Goal: Information Seeking & Learning: Learn about a topic

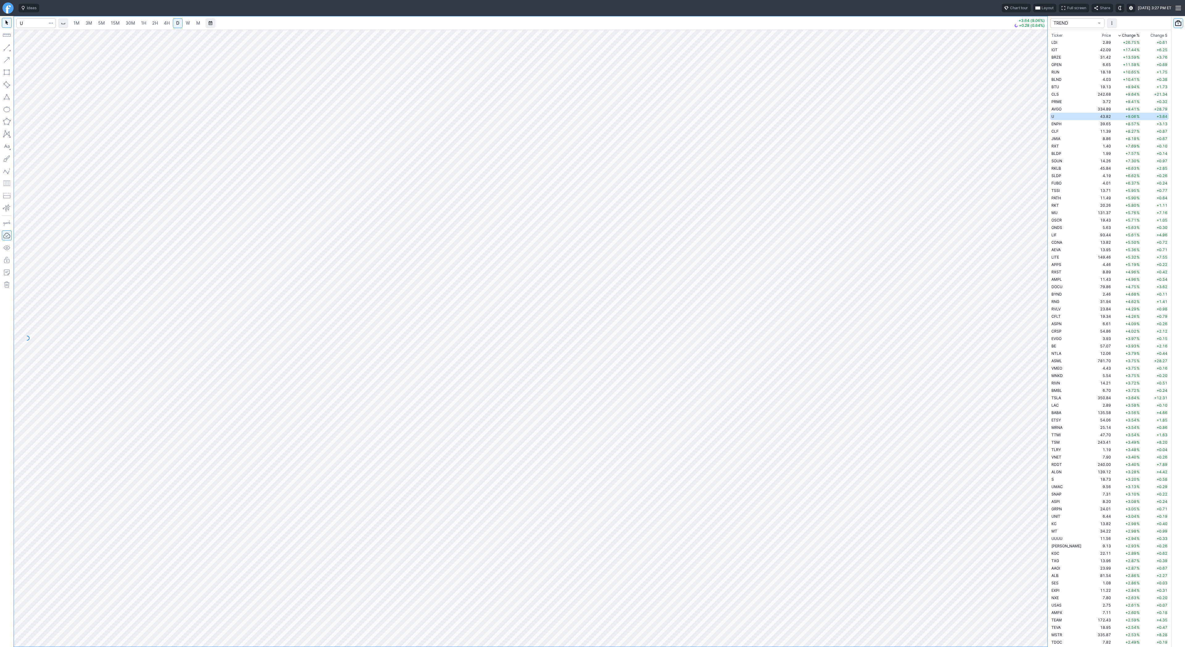
click at [287, 4] on div "Ideas" at bounding box center [269, 8] width 501 height 9
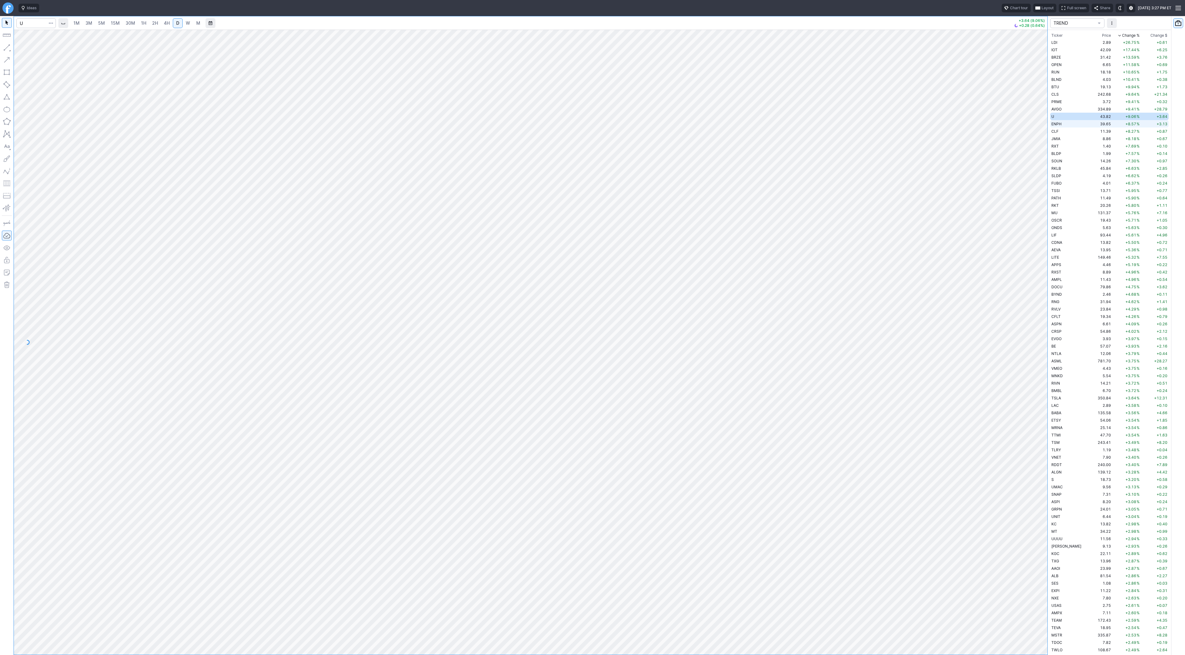
click at [1072, 125] on td "ENPH" at bounding box center [1069, 123] width 39 height 7
click at [509, 643] on div at bounding box center [513, 646] width 8 height 8
click at [186, 26] on span "W" at bounding box center [188, 23] width 4 height 6
click at [24, 48] on span "Line" at bounding box center [35, 49] width 25 height 6
click at [25, 49] on span "Line" at bounding box center [35, 49] width 25 height 6
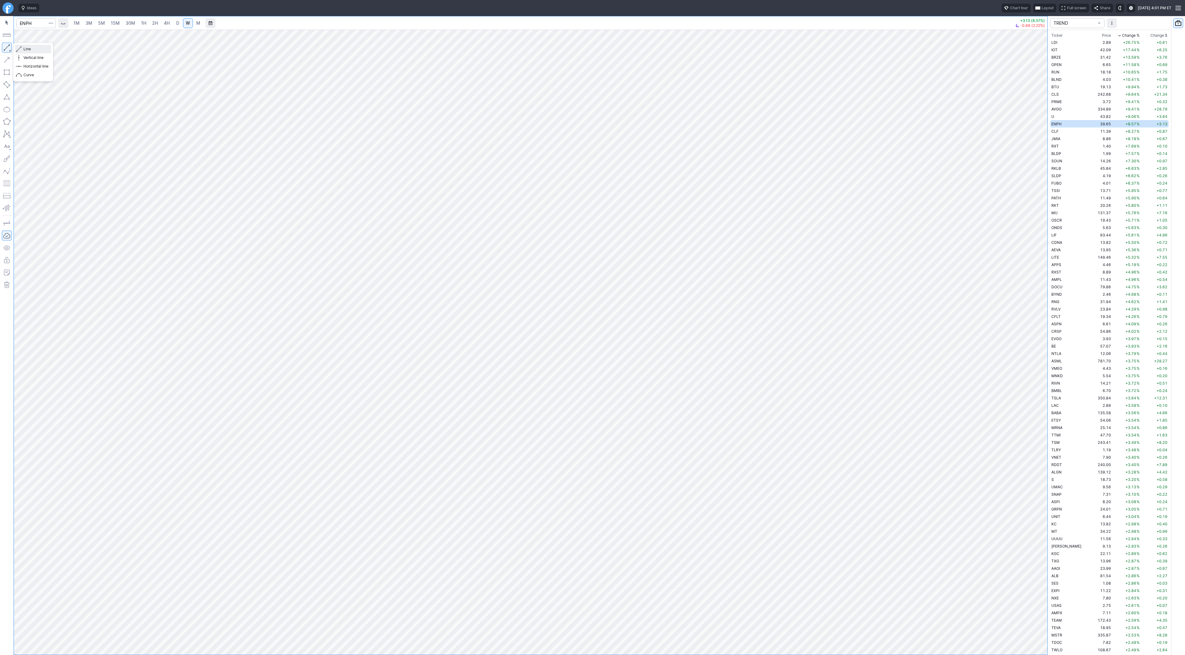
click at [39, 49] on span "Line" at bounding box center [35, 49] width 25 height 6
click at [27, 48] on span "Line" at bounding box center [35, 49] width 25 height 6
click at [1066, 129] on td "CLF" at bounding box center [1069, 130] width 39 height 7
click at [4, 50] on button "button" at bounding box center [7, 48] width 10 height 10
click at [8, 49] on button "button" at bounding box center [7, 48] width 10 height 10
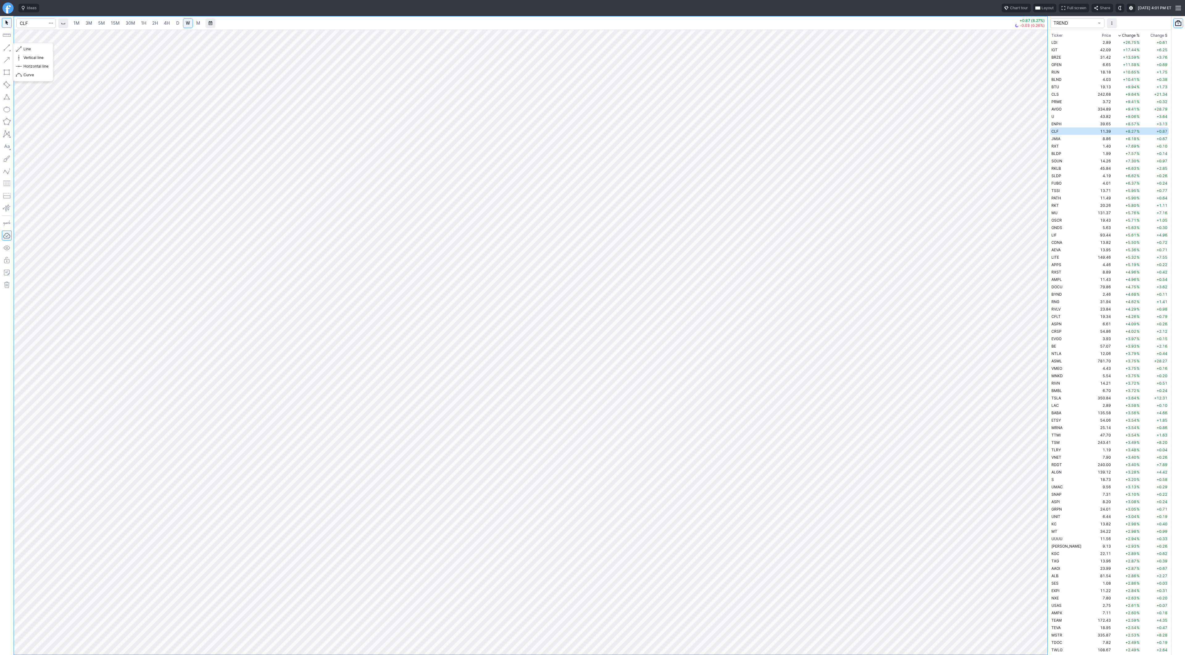
click at [6, 44] on button "button" at bounding box center [7, 48] width 10 height 10
click at [5, 45] on button "button" at bounding box center [7, 48] width 10 height 10
click at [8, 49] on button "button" at bounding box center [7, 48] width 10 height 10
click at [6, 48] on button "button" at bounding box center [7, 48] width 10 height 10
click at [5, 49] on button "button" at bounding box center [7, 48] width 10 height 10
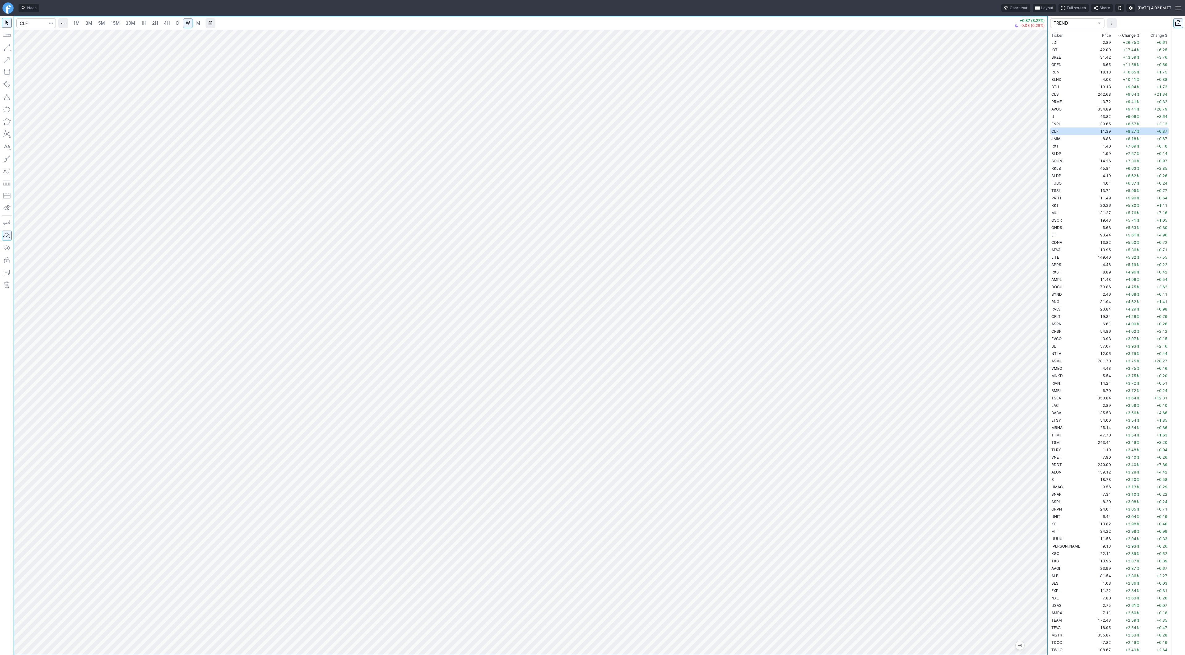
click at [177, 23] on span "D" at bounding box center [177, 22] width 3 height 5
click at [3, 45] on button "button" at bounding box center [7, 48] width 10 height 10
click at [8, 46] on button "button" at bounding box center [7, 48] width 10 height 10
click at [4, 50] on button "button" at bounding box center [7, 48] width 10 height 10
click at [4, 48] on button "button" at bounding box center [7, 48] width 10 height 10
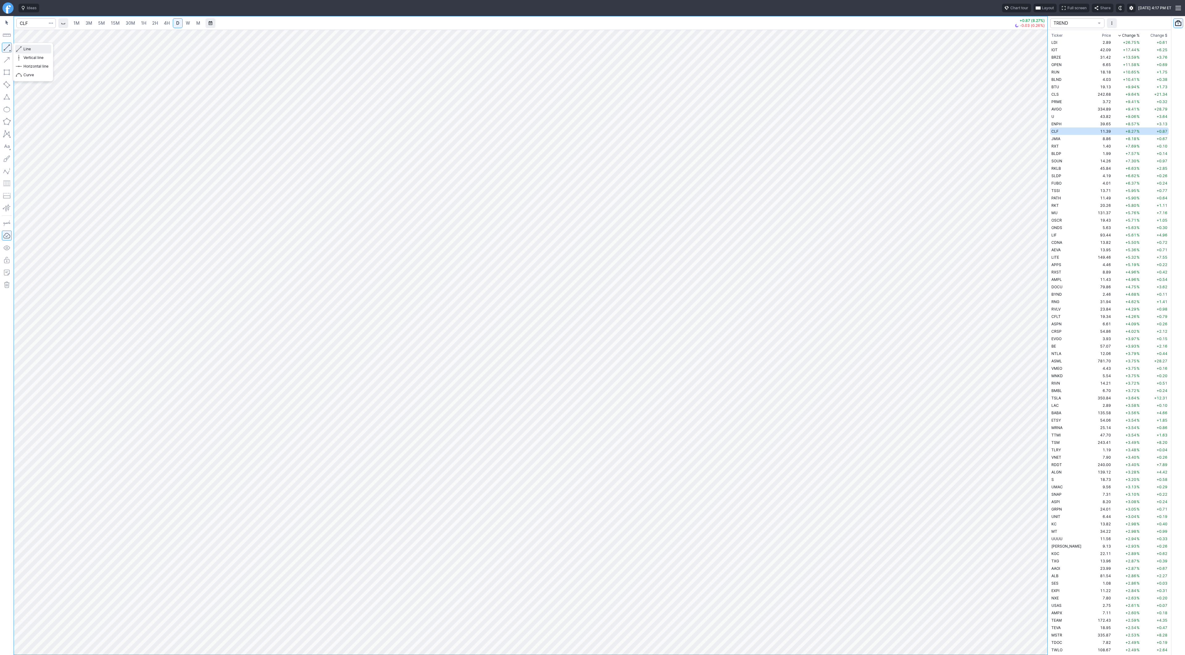
click at [23, 50] on button "Line" at bounding box center [33, 49] width 36 height 9
click at [8, 49] on button "button" at bounding box center [7, 48] width 10 height 10
click at [34, 49] on span "Line" at bounding box center [35, 49] width 25 height 6
click at [186, 23] on span "W" at bounding box center [188, 22] width 4 height 5
click at [173, 21] on link "D" at bounding box center [178, 23] width 10 height 10
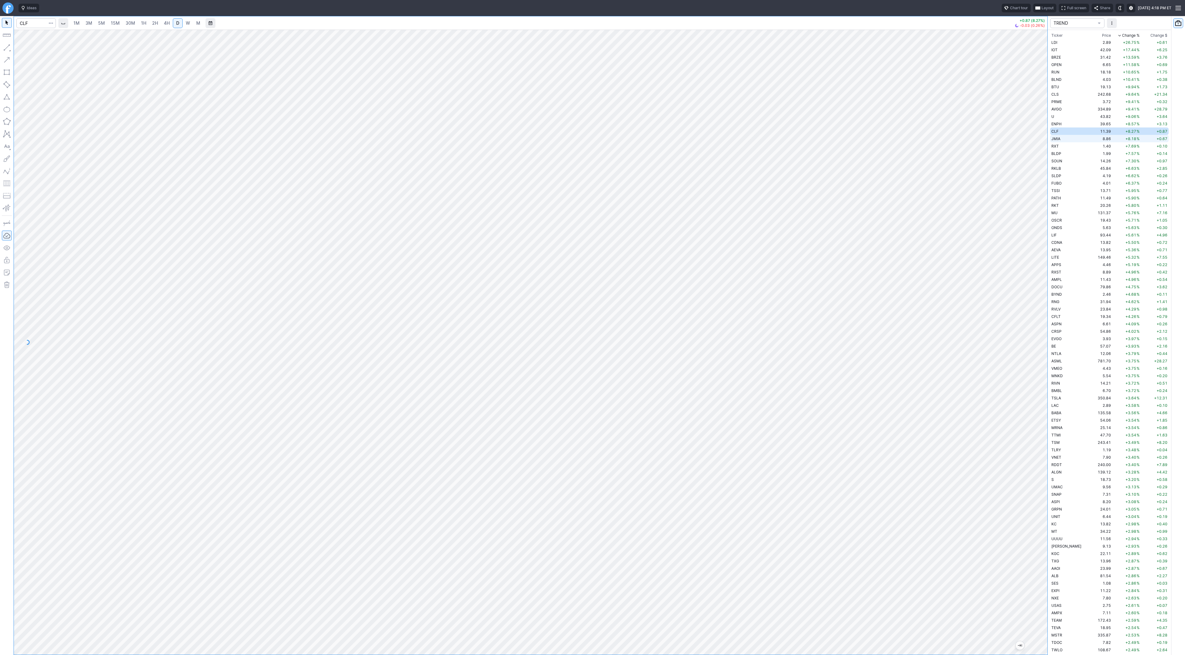
click at [1066, 139] on td "JMIA" at bounding box center [1069, 138] width 39 height 7
click at [6, 48] on button "button" at bounding box center [7, 48] width 10 height 10
click at [8, 48] on button "button" at bounding box center [7, 48] width 10 height 10
drag, startPoint x: 6, startPoint y: 47, endPoint x: 13, endPoint y: 69, distance: 23.1
click at [6, 49] on button "button" at bounding box center [7, 48] width 10 height 10
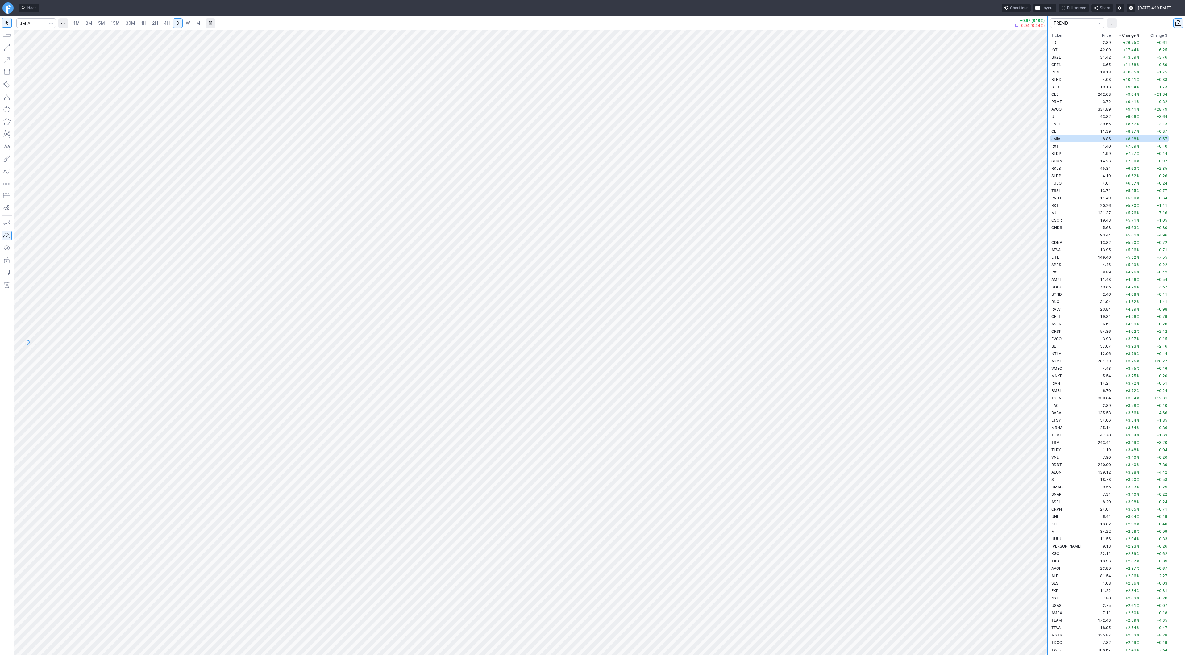
click at [8, 48] on button "button" at bounding box center [7, 48] width 10 height 10
click at [3, 48] on button "button" at bounding box center [7, 48] width 10 height 10
click at [3, 47] on button "button" at bounding box center [7, 48] width 10 height 10
drag, startPoint x: 27, startPoint y: 50, endPoint x: 30, endPoint y: 56, distance: 6.4
click at [27, 50] on span "Line" at bounding box center [35, 49] width 25 height 6
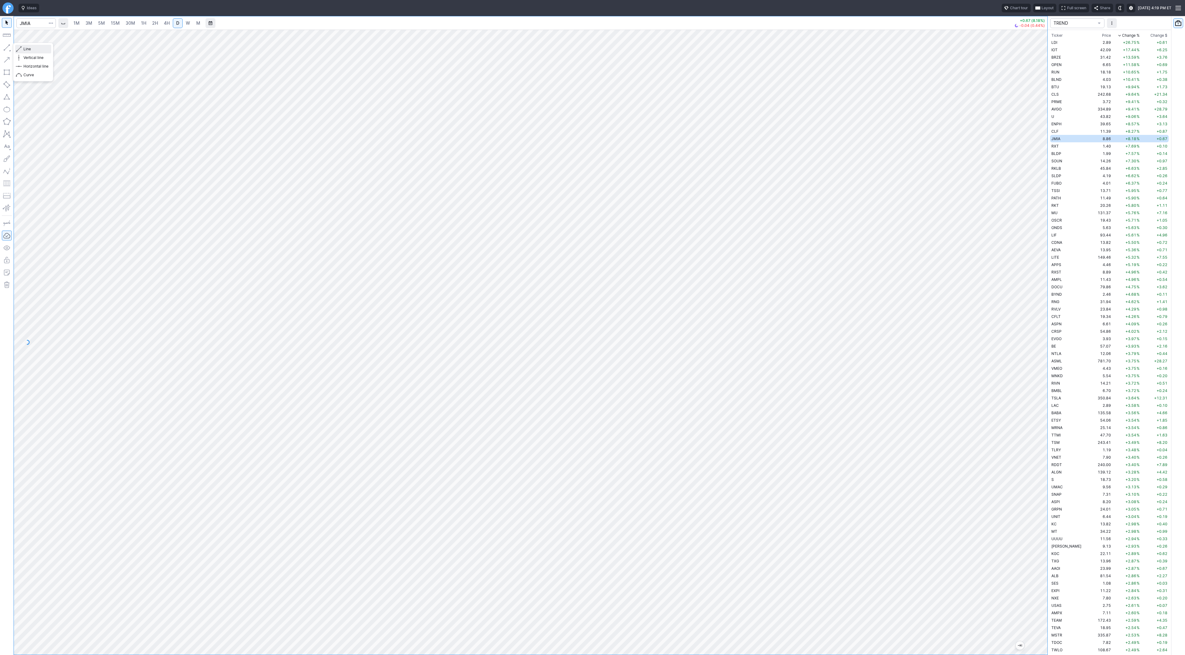
click at [24, 49] on span "Line" at bounding box center [35, 49] width 25 height 6
click at [9, 48] on button "button" at bounding box center [7, 48] width 10 height 10
click at [5, 51] on button "button" at bounding box center [7, 48] width 10 height 10
drag, startPoint x: 5, startPoint y: 48, endPoint x: 15, endPoint y: 80, distance: 33.7
click at [5, 48] on button "button" at bounding box center [7, 48] width 10 height 10
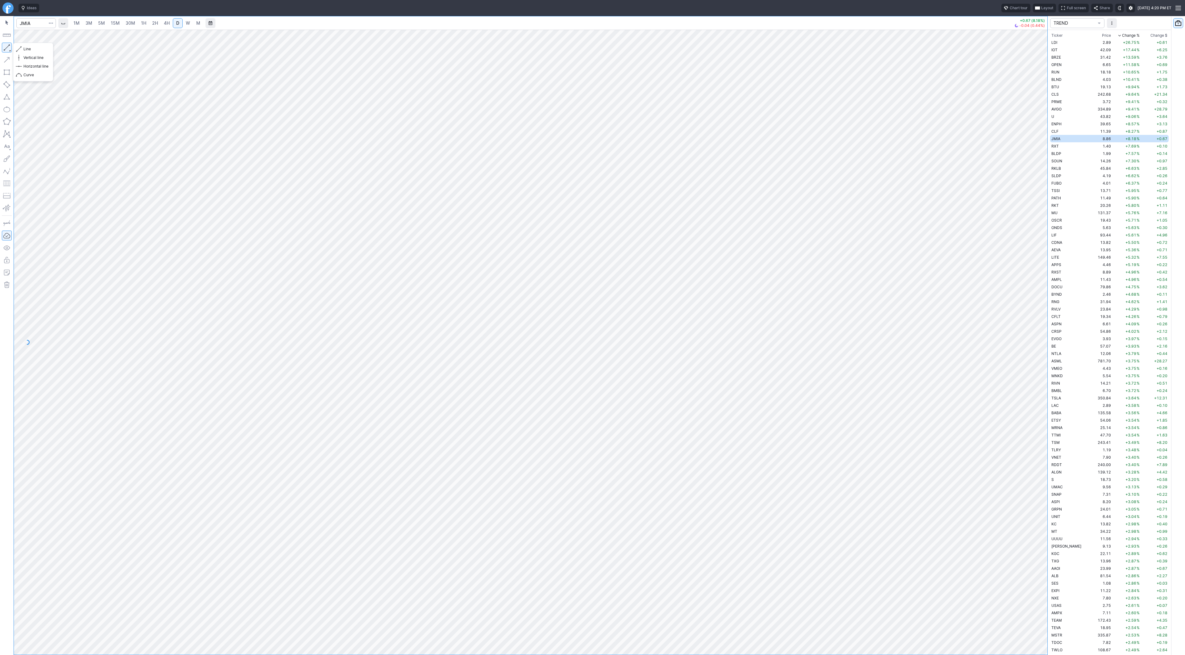
click at [3, 46] on button "button" at bounding box center [7, 48] width 10 height 10
click at [10, 47] on button "button" at bounding box center [7, 48] width 10 height 10
click at [4, 49] on button "button" at bounding box center [7, 48] width 10 height 10
click at [6, 46] on button "button" at bounding box center [7, 48] width 10 height 10
click at [6, 44] on button "button" at bounding box center [7, 48] width 10 height 10
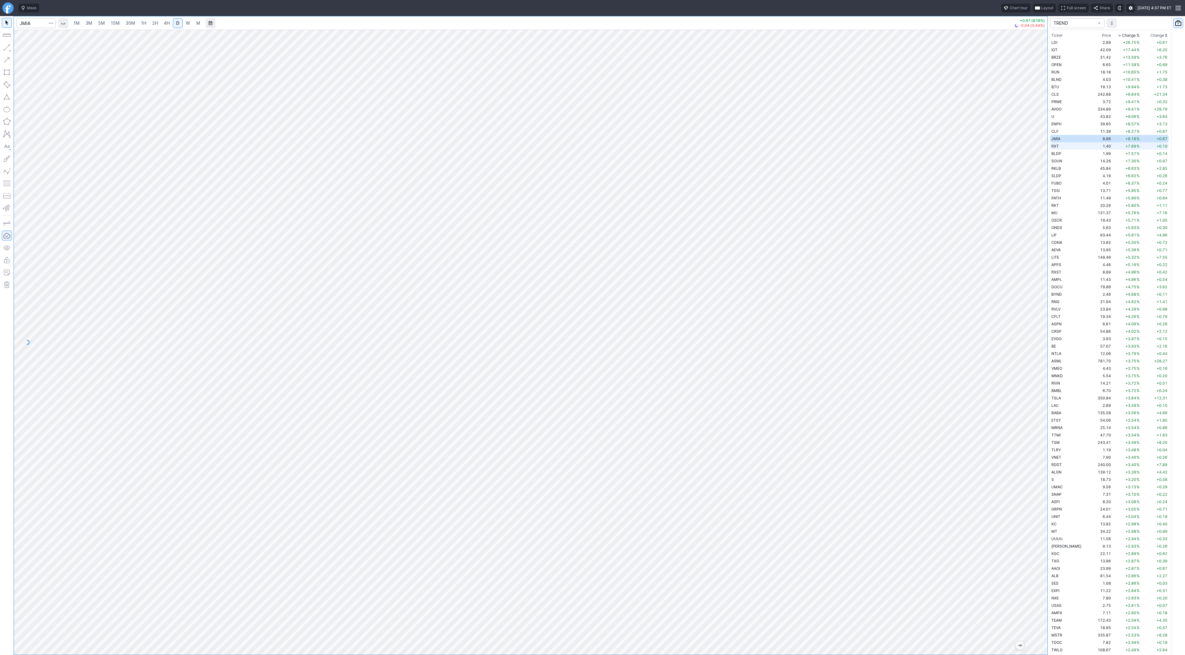
click at [1056, 147] on span "RXT" at bounding box center [1055, 146] width 7 height 5
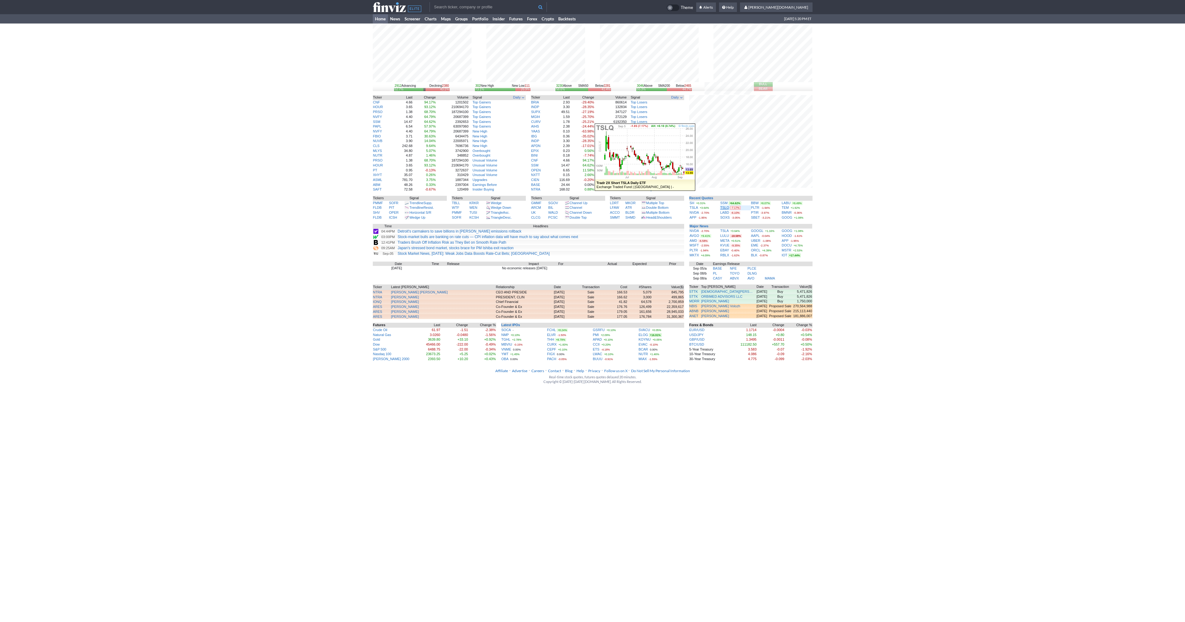
click at [727, 208] on link "TSLQ" at bounding box center [724, 208] width 9 height 4
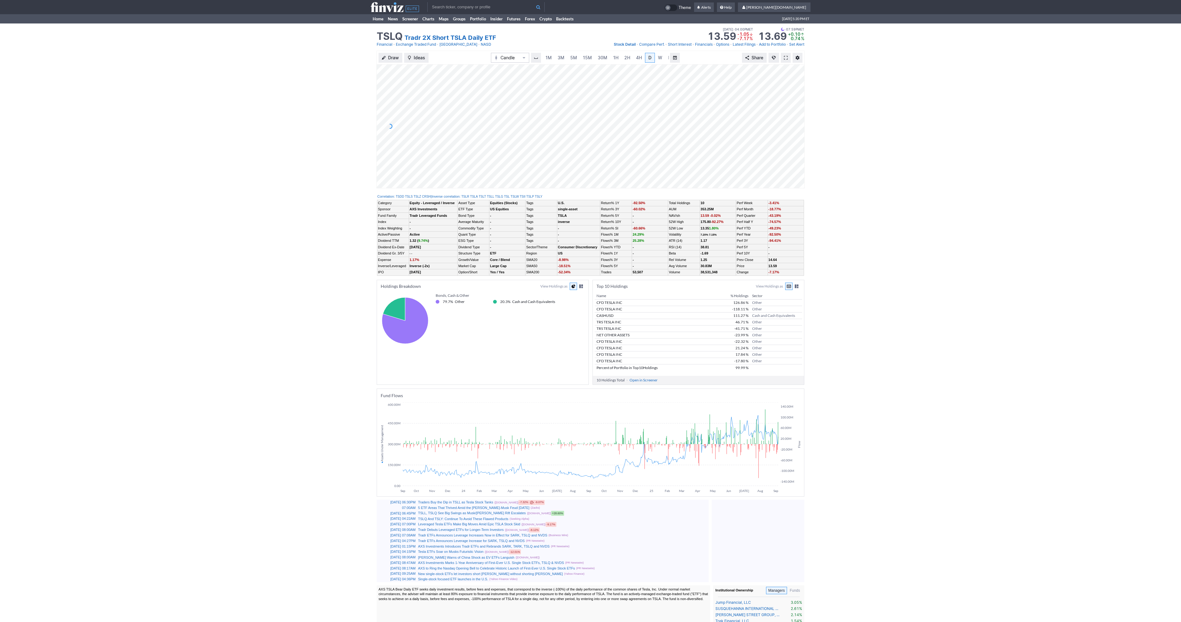
scroll to position [0, 6]
click at [784, 59] on span at bounding box center [786, 57] width 4 height 5
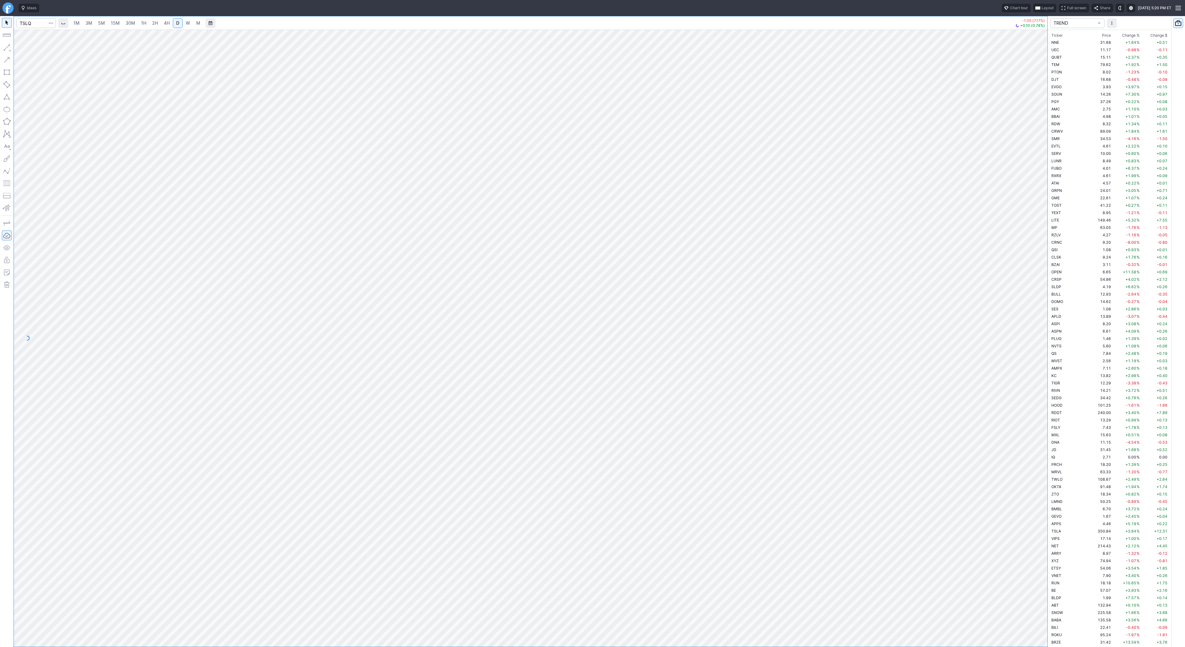
click at [156, 22] on span "2H" at bounding box center [155, 22] width 6 height 5
drag, startPoint x: 6, startPoint y: 46, endPoint x: 15, endPoint y: 69, distance: 24.1
click at [6, 48] on button "button" at bounding box center [7, 48] width 10 height 10
drag, startPoint x: 5, startPoint y: 45, endPoint x: 13, endPoint y: 79, distance: 34.9
click at [5, 46] on button "button" at bounding box center [7, 48] width 10 height 10
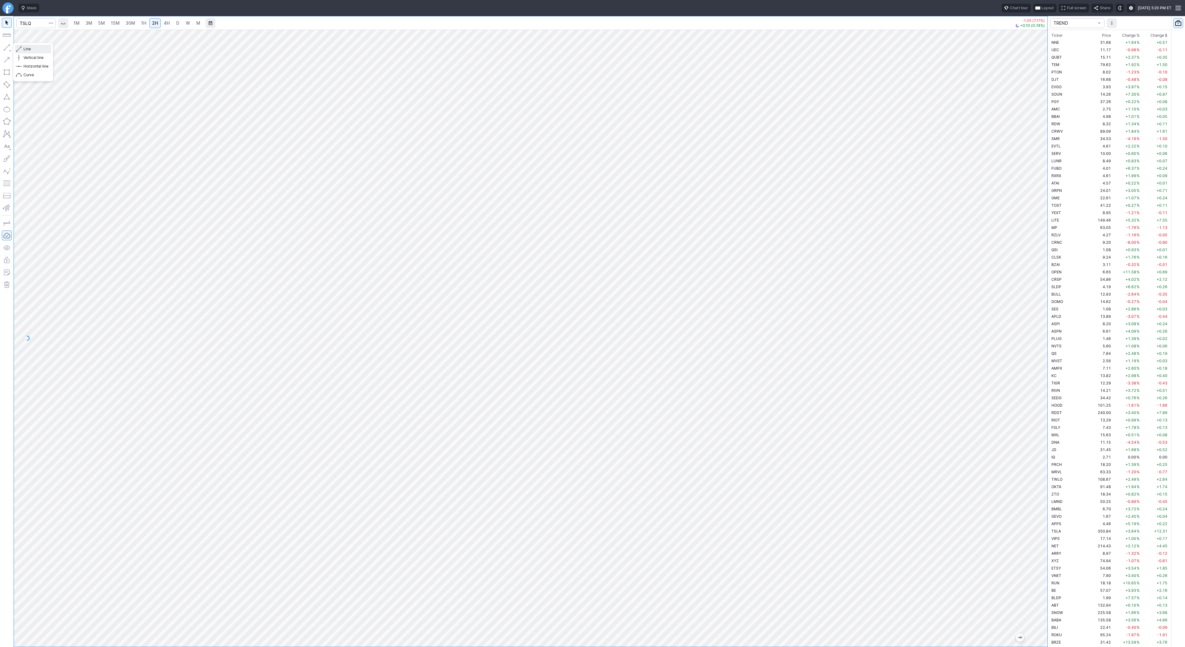
click at [25, 48] on span "Line" at bounding box center [35, 49] width 25 height 6
drag, startPoint x: 27, startPoint y: 49, endPoint x: 37, endPoint y: 61, distance: 16.2
click at [27, 49] on span "Line" at bounding box center [35, 49] width 25 height 6
click at [121, 23] on link "15M" at bounding box center [115, 23] width 15 height 10
click at [23, 23] on input "Search" at bounding box center [36, 23] width 40 height 10
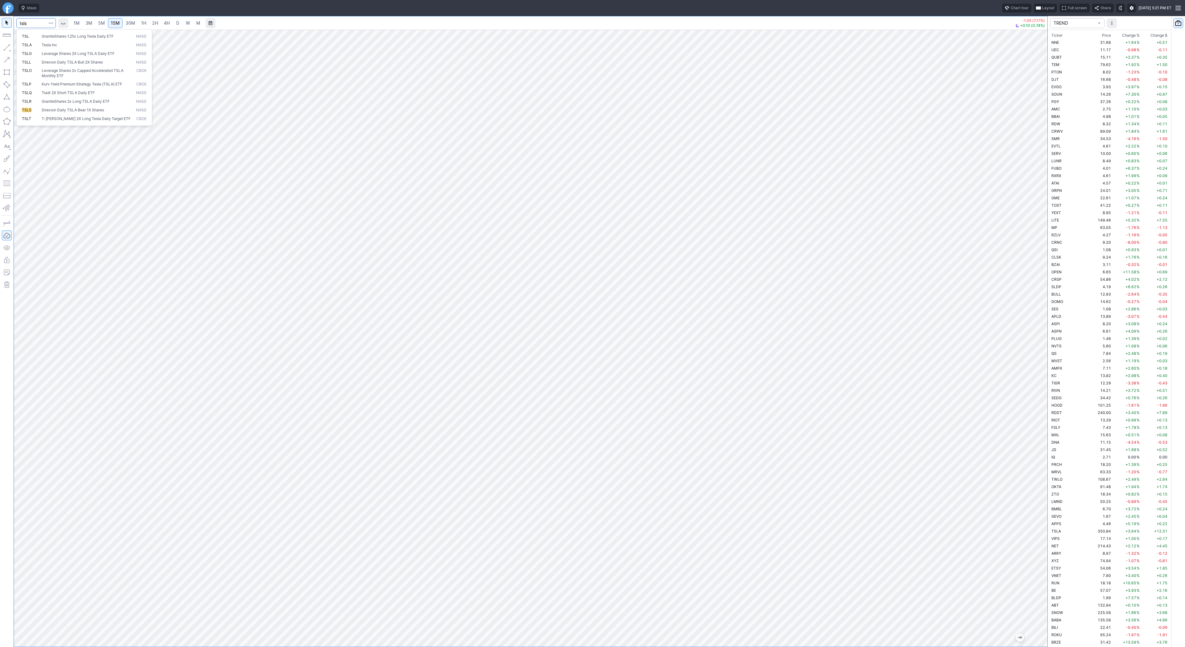
type input "tsls"
click at [154, 20] on span "2H" at bounding box center [155, 22] width 6 height 5
click at [115, 24] on span "15M" at bounding box center [115, 22] width 9 height 5
click at [25, 24] on input "Search" at bounding box center [36, 23] width 40 height 10
type input "sh"
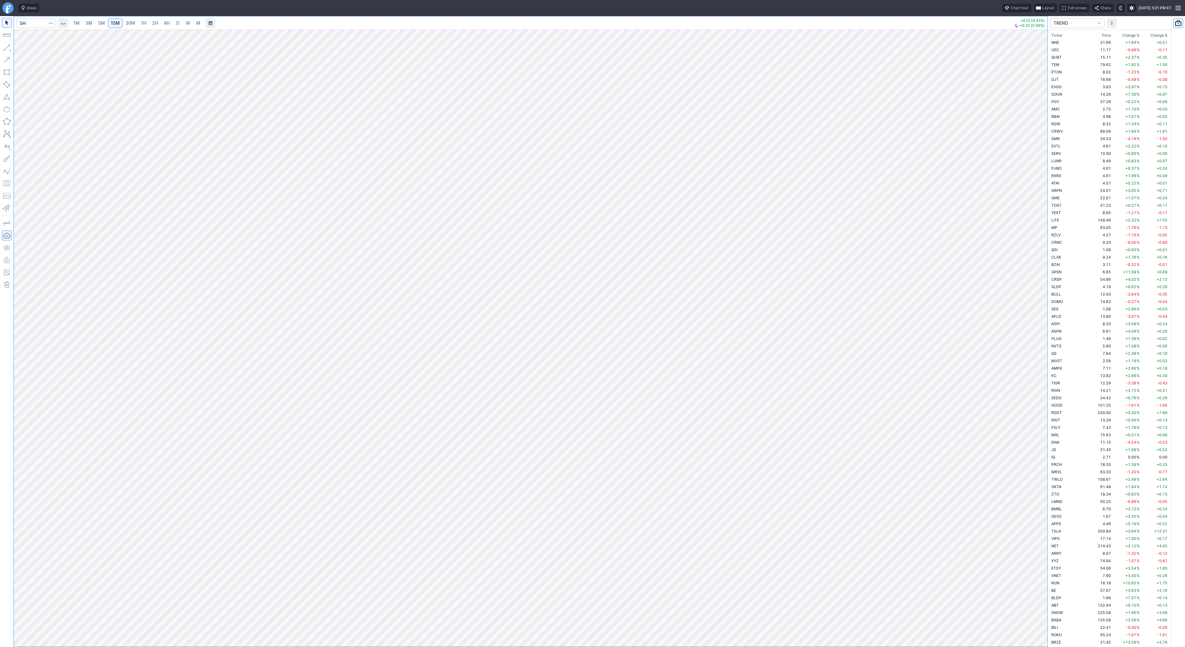
click at [176, 25] on span "D" at bounding box center [177, 22] width 3 height 5
click at [35, 27] on input "Search" at bounding box center [36, 23] width 40 height 10
type input "nvds"
click at [146, 23] on link "1H" at bounding box center [143, 23] width 11 height 10
click at [167, 23] on span "4H" at bounding box center [167, 22] width 6 height 5
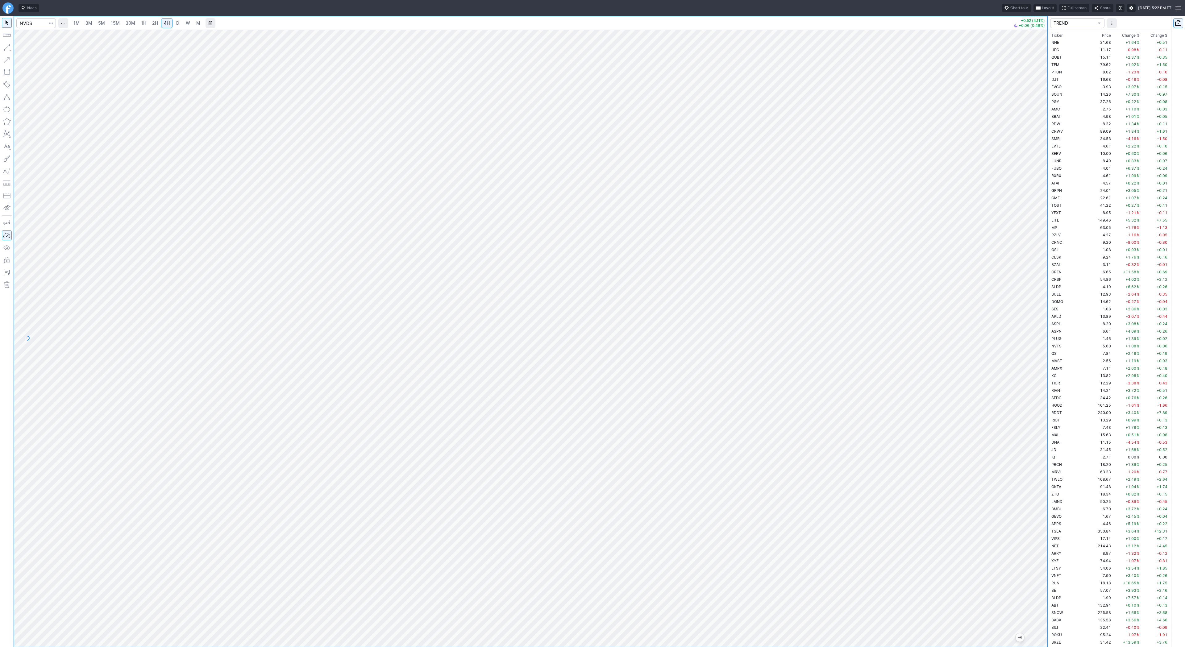
click at [152, 23] on span "2H" at bounding box center [155, 22] width 6 height 5
click at [6, 46] on button "button" at bounding box center [7, 48] width 10 height 10
click at [7, 47] on button "button" at bounding box center [7, 48] width 10 height 10
drag, startPoint x: 38, startPoint y: 47, endPoint x: 43, endPoint y: 56, distance: 10.8
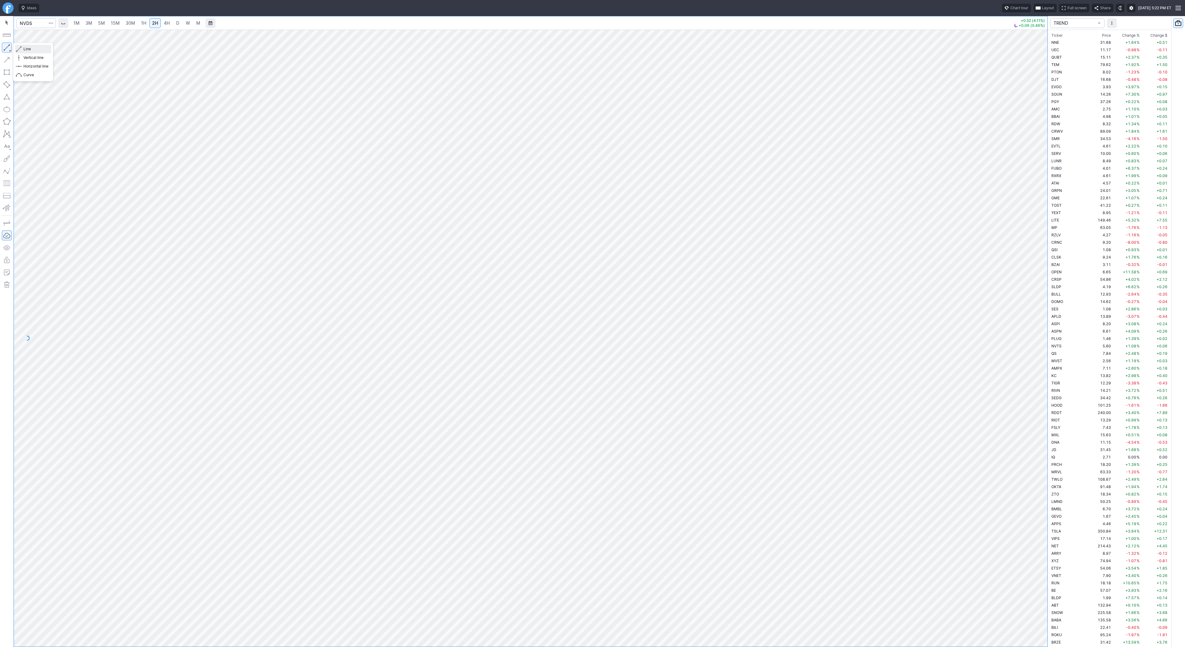
click at [39, 50] on span "Line" at bounding box center [35, 49] width 25 height 6
click at [31, 50] on span "Line" at bounding box center [35, 49] width 25 height 6
drag, startPoint x: 6, startPoint y: 47, endPoint x: 12, endPoint y: 64, distance: 18.2
click at [6, 47] on button "button" at bounding box center [7, 48] width 10 height 10
click at [22, 48] on button "Line" at bounding box center [33, 49] width 36 height 9
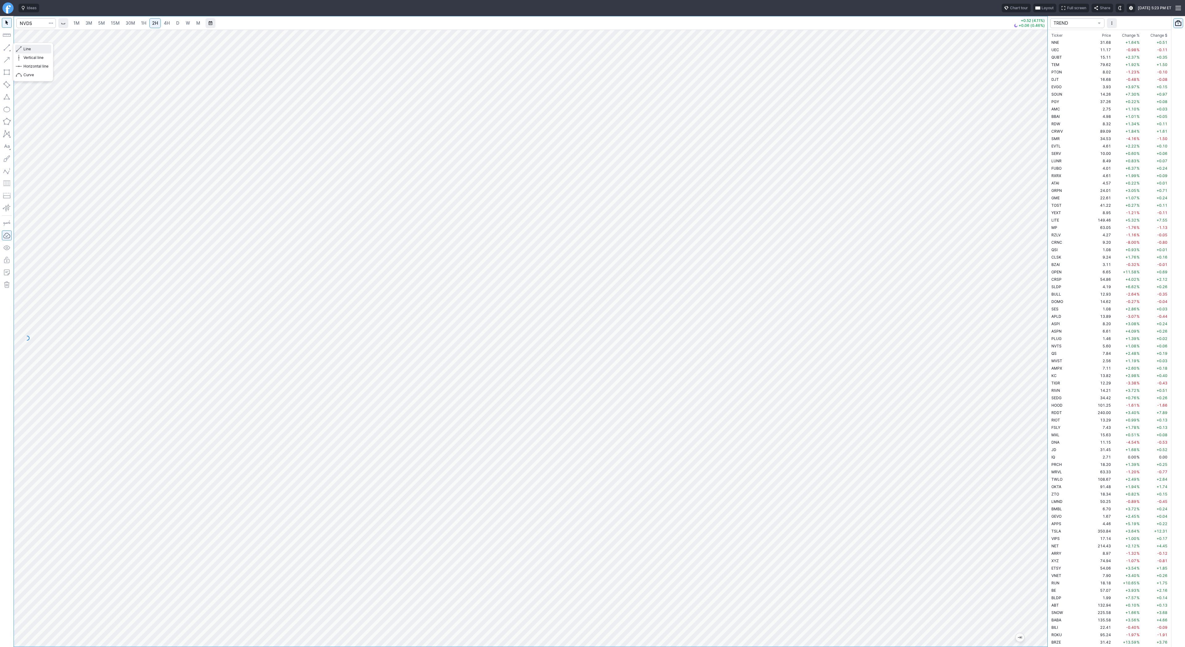
click at [19, 49] on span "button" at bounding box center [20, 49] width 4 height 9
drag, startPoint x: 1043, startPoint y: 229, endPoint x: 1044, endPoint y: 333, distance: 104.0
click at [1049, 339] on div "1M 3M 5M 15M 30M 1H 2H 4H D W M +0.52 (4.11%) +0.06 (0.46%) TREND Ticker Price …" at bounding box center [592, 331] width 1185 height 631
click at [19, 23] on input "Search" at bounding box center [36, 23] width 40 height 10
type input "pltd"
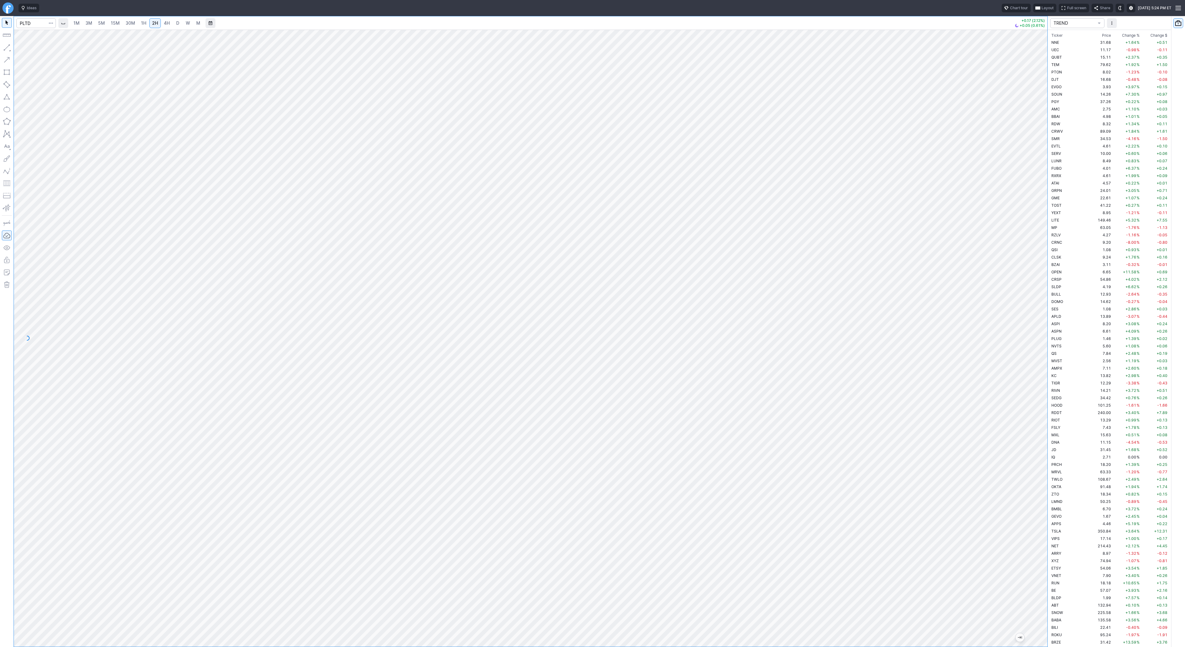
drag, startPoint x: 1042, startPoint y: 445, endPoint x: 1041, endPoint y: 386, distance: 58.3
click at [1042, 386] on div at bounding box center [1041, 337] width 13 height 602
drag, startPoint x: 31, startPoint y: 49, endPoint x: 47, endPoint y: 69, distance: 25.9
click at [31, 49] on span "Line" at bounding box center [35, 49] width 25 height 6
click at [24, 48] on span "Line" at bounding box center [35, 49] width 25 height 6
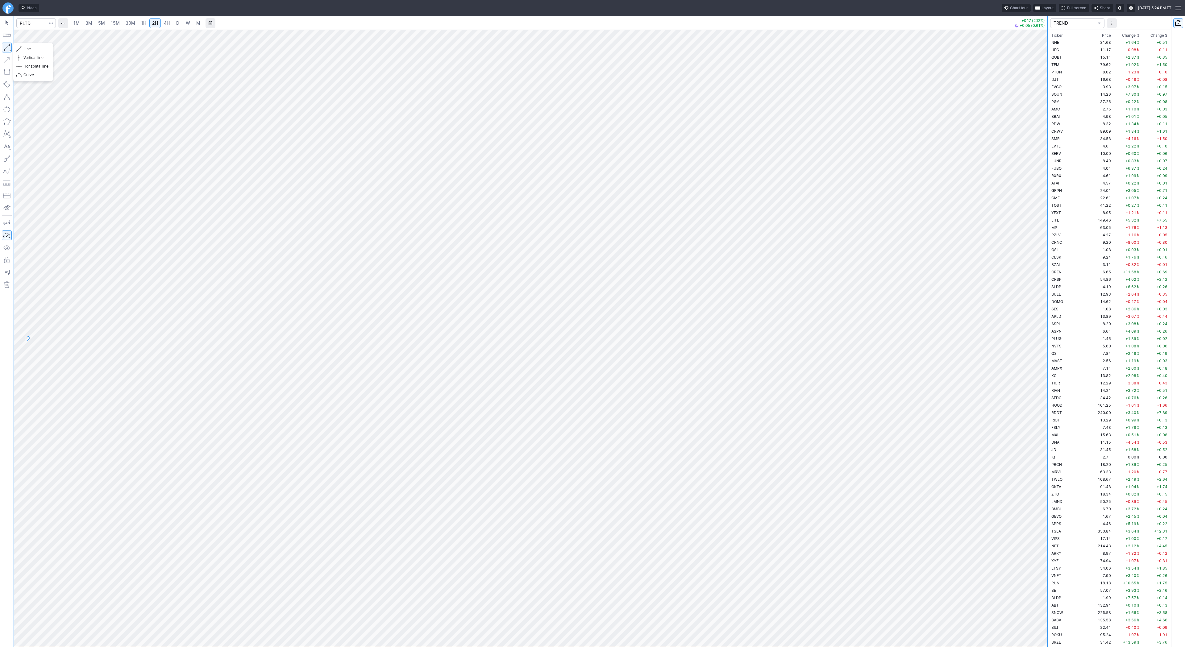
click at [8, 48] on button "button" at bounding box center [7, 48] width 10 height 10
click at [8, 46] on button "button" at bounding box center [7, 48] width 10 height 10
drag, startPoint x: 4, startPoint y: 44, endPoint x: 24, endPoint y: 76, distance: 38.2
click at [4, 45] on button "button" at bounding box center [7, 48] width 10 height 10
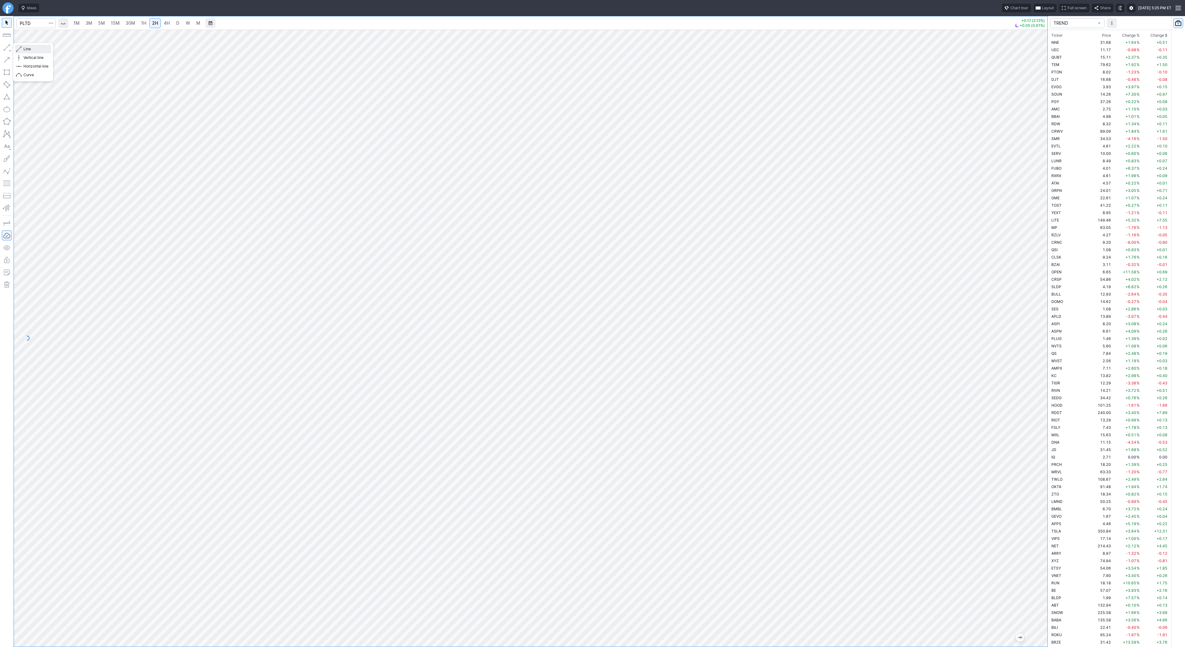
click at [28, 49] on span "Line" at bounding box center [35, 49] width 25 height 6
click at [3, 49] on button "button" at bounding box center [7, 48] width 10 height 10
click at [1070, 103] on td "PGY" at bounding box center [1069, 101] width 39 height 7
click at [178, 25] on span "D" at bounding box center [177, 22] width 3 height 5
drag, startPoint x: 35, startPoint y: 50, endPoint x: 40, endPoint y: 60, distance: 11.3
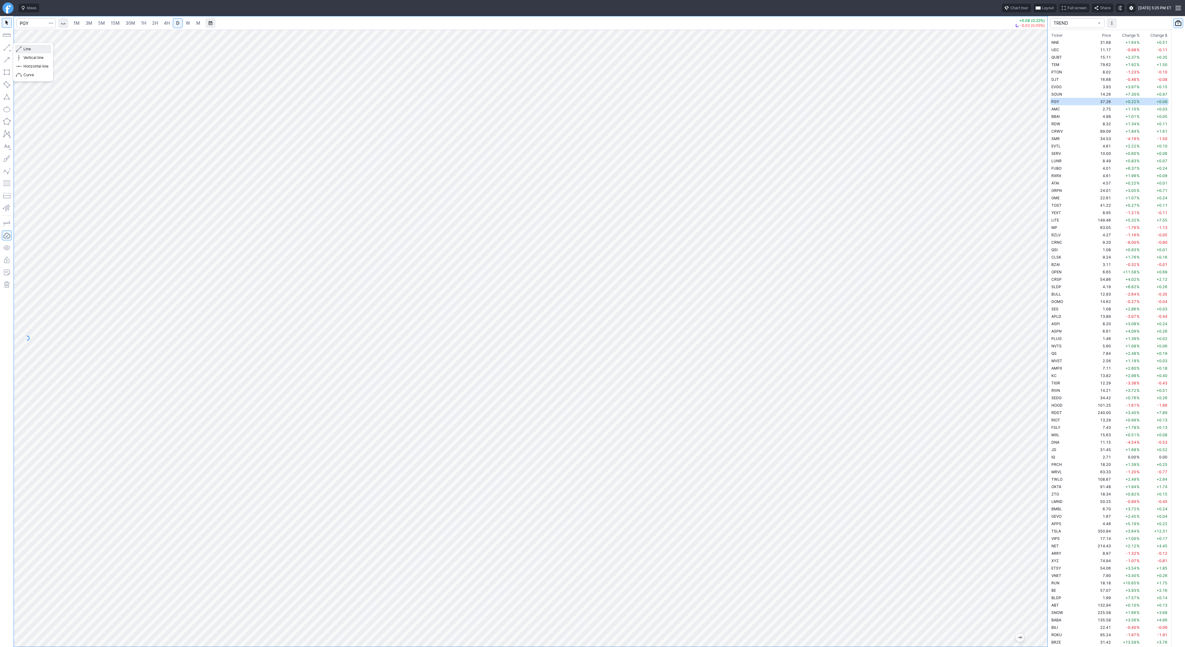
click at [35, 50] on span "Line" at bounding box center [35, 49] width 25 height 6
click at [6, 45] on button "button" at bounding box center [7, 48] width 10 height 10
drag, startPoint x: 5, startPoint y: 49, endPoint x: 7, endPoint y: 65, distance: 16.1
click at [5, 49] on button "button" at bounding box center [7, 48] width 10 height 10
click at [11, 45] on button "button" at bounding box center [7, 48] width 10 height 10
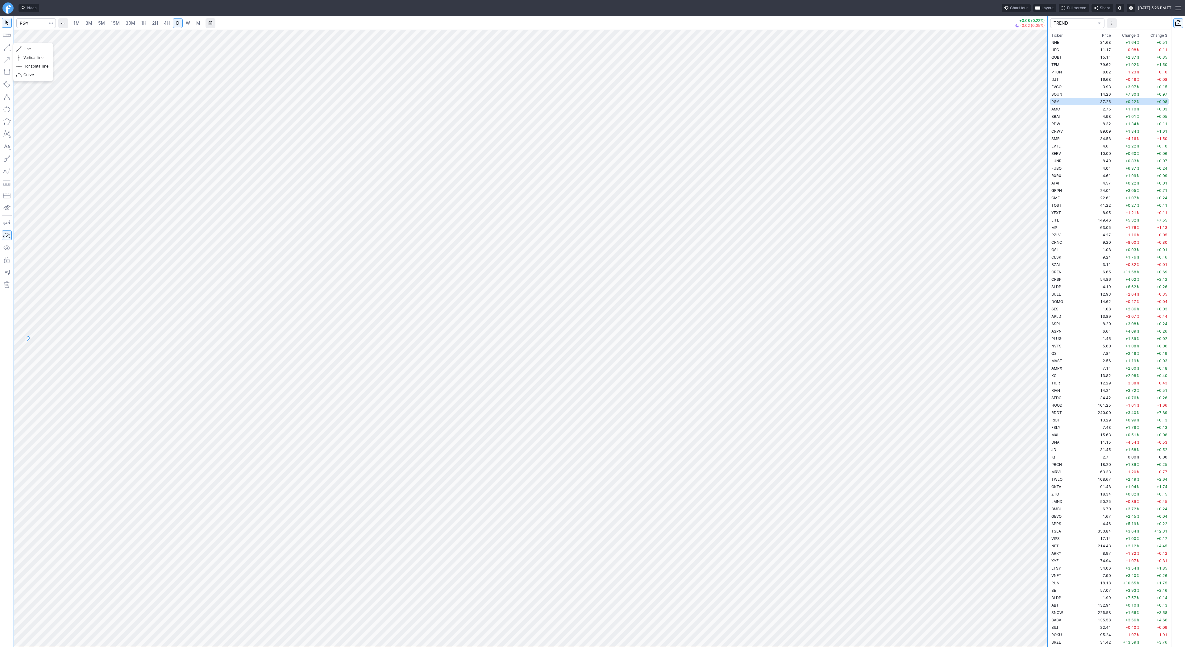
click at [6, 48] on button "button" at bounding box center [7, 48] width 10 height 10
click at [40, 50] on span "Line" at bounding box center [35, 49] width 25 height 6
click at [1, 45] on div at bounding box center [7, 331] width 14 height 631
click at [23, 49] on span "Line" at bounding box center [35, 49] width 25 height 6
click at [25, 48] on span "Line" at bounding box center [35, 49] width 25 height 6
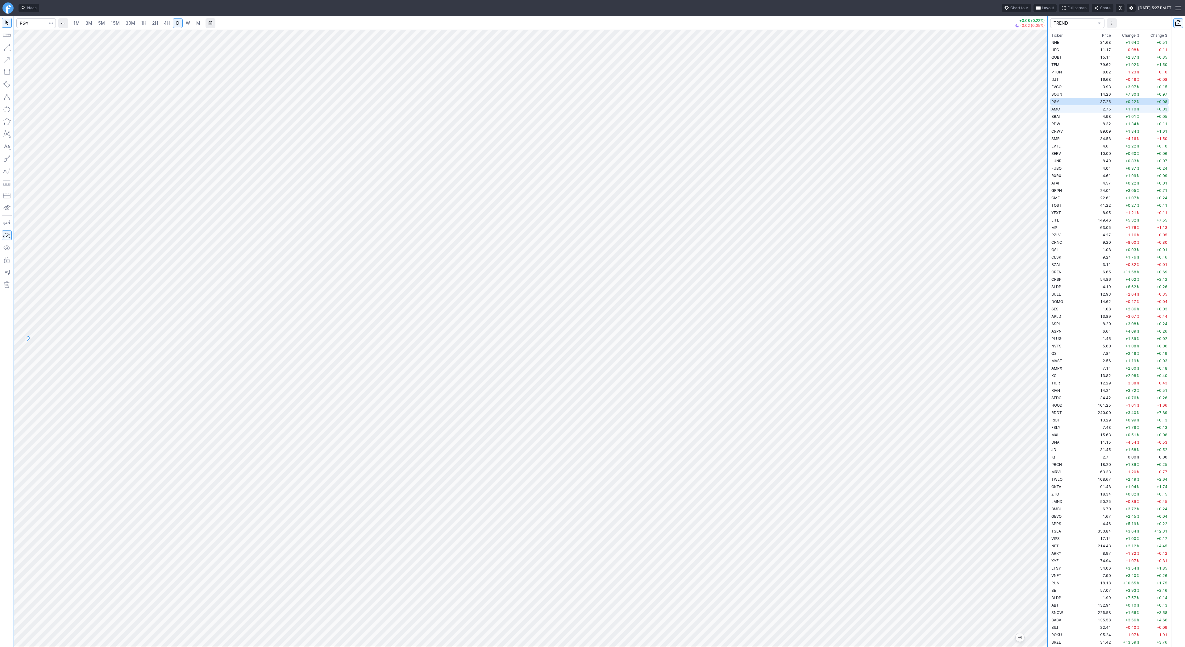
click at [1067, 108] on td "AMC" at bounding box center [1069, 108] width 39 height 7
click at [1064, 115] on td "BBAI" at bounding box center [1069, 116] width 39 height 7
click at [26, 49] on span "Line" at bounding box center [35, 49] width 25 height 6
click at [3, 49] on button "button" at bounding box center [7, 48] width 10 height 10
click at [23, 49] on span "Line" at bounding box center [35, 49] width 25 height 6
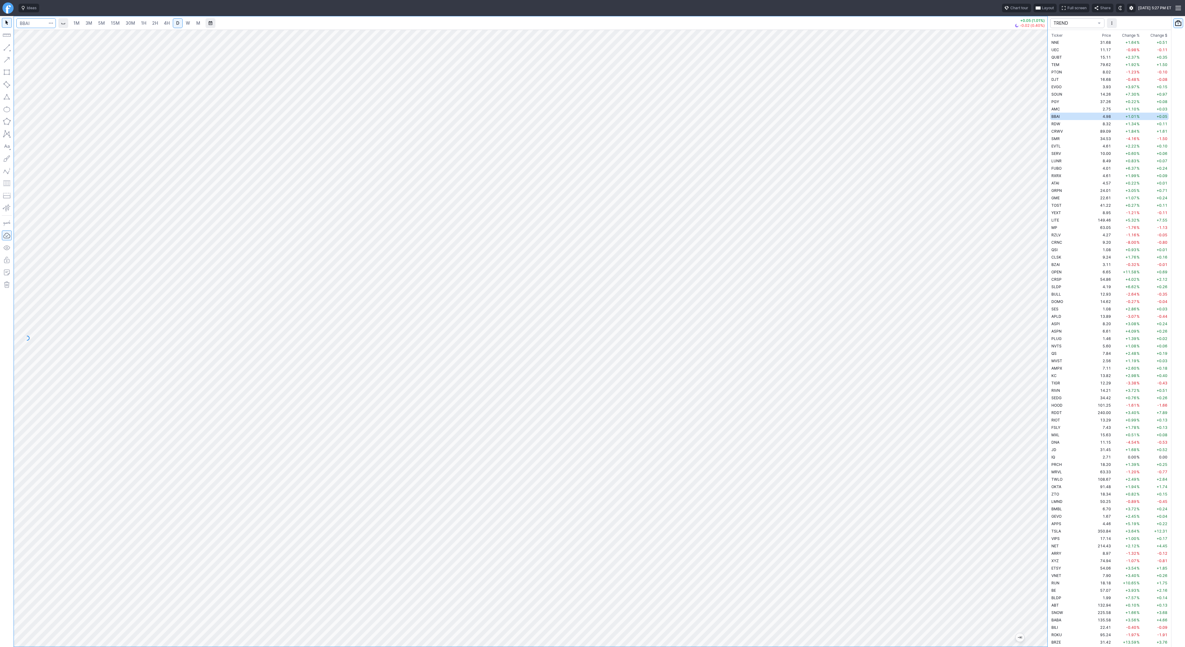
click at [29, 24] on input "Search" at bounding box center [36, 23] width 40 height 10
type input "sh"
click at [152, 23] on span "2H" at bounding box center [155, 22] width 6 height 5
drag, startPoint x: 1042, startPoint y: 386, endPoint x: 1038, endPoint y: 506, distance: 119.9
click at [1043, 511] on div at bounding box center [1041, 337] width 13 height 602
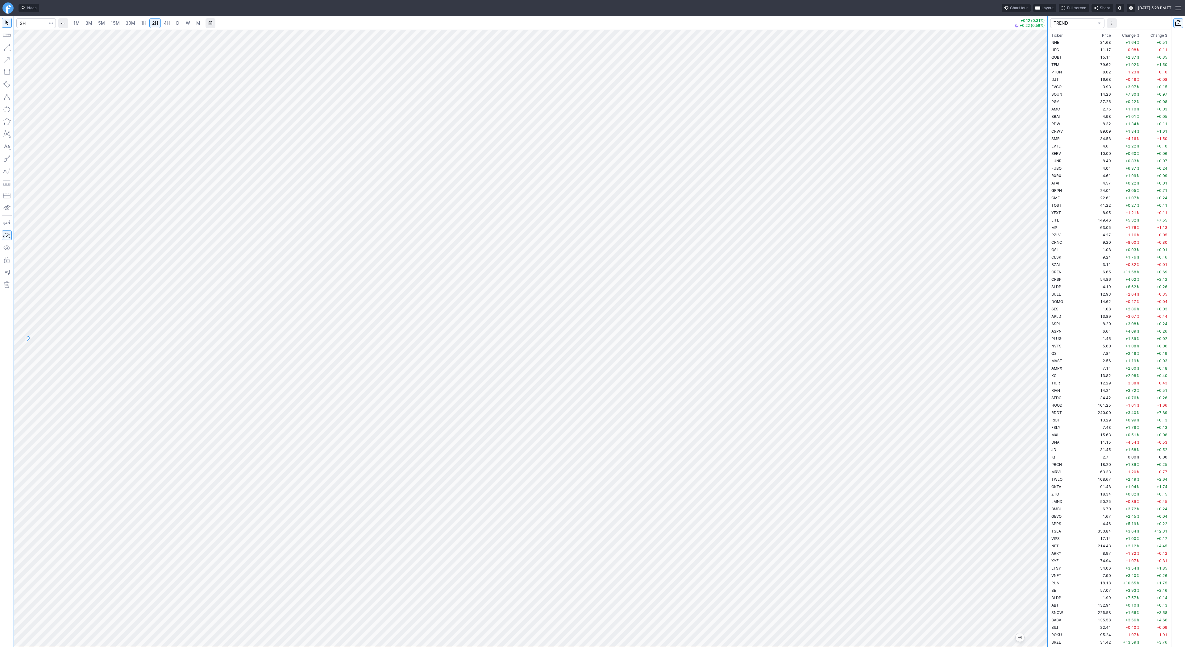
drag, startPoint x: 1046, startPoint y: 400, endPoint x: 1037, endPoint y: 471, distance: 71.4
click at [1037, 471] on div at bounding box center [1041, 337] width 13 height 602
click at [25, 50] on span "Line" at bounding box center [35, 49] width 25 height 6
click at [24, 47] on span "Line" at bounding box center [35, 49] width 25 height 6
click at [8, 49] on button "button" at bounding box center [7, 48] width 10 height 10
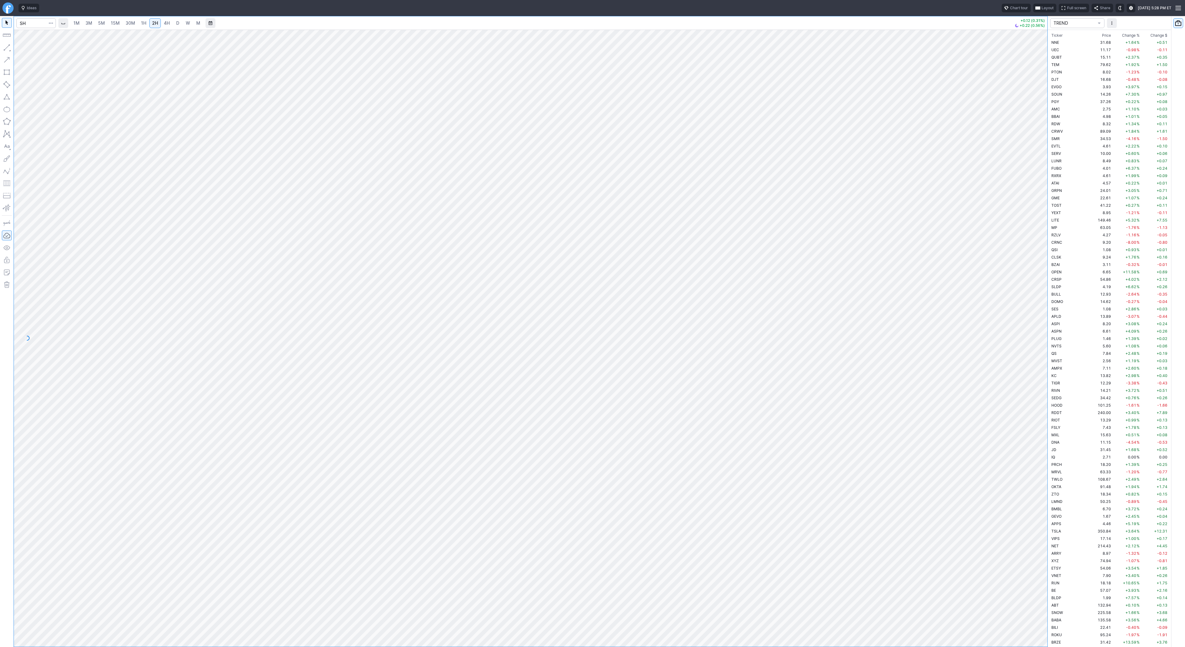
click at [7, 48] on button "button" at bounding box center [7, 48] width 10 height 10
click at [27, 48] on span "Line" at bounding box center [35, 49] width 25 height 6
click at [19, 48] on span "button" at bounding box center [20, 49] width 4 height 9
click at [27, 49] on span "Line" at bounding box center [35, 49] width 25 height 6
drag, startPoint x: 22, startPoint y: 48, endPoint x: 23, endPoint y: 54, distance: 5.9
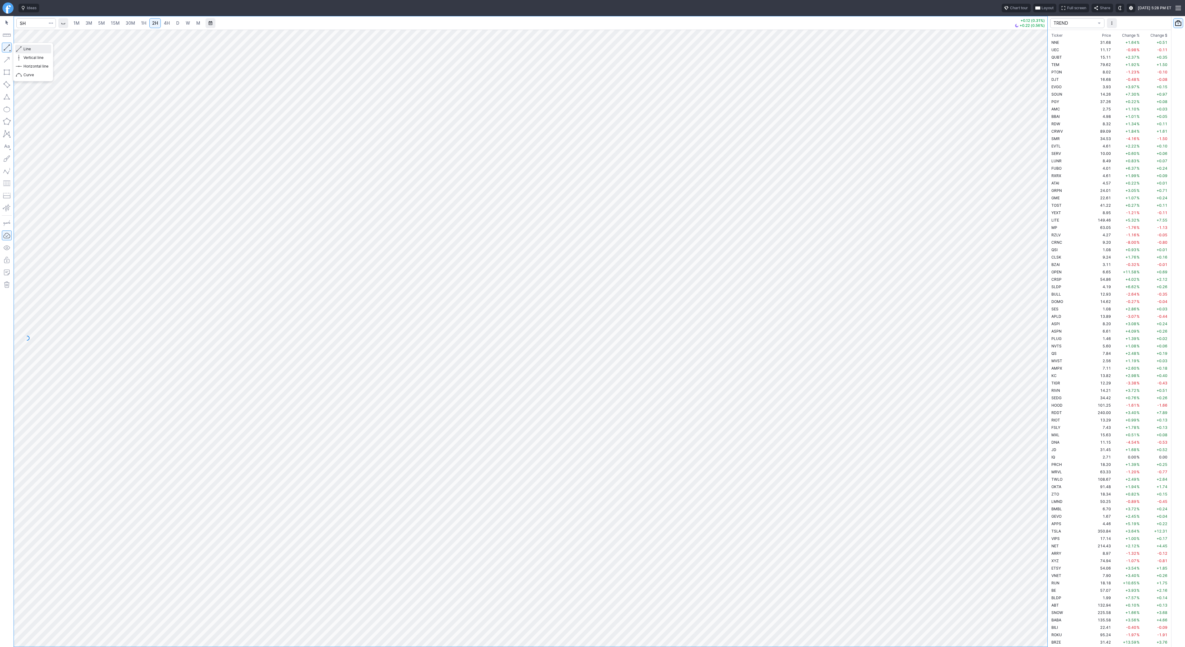
click at [22, 49] on button "Line" at bounding box center [33, 49] width 36 height 9
drag, startPoint x: 5, startPoint y: 46, endPoint x: 18, endPoint y: 67, distance: 24.7
click at [5, 48] on button "button" at bounding box center [7, 48] width 10 height 10
drag, startPoint x: 8, startPoint y: 48, endPoint x: 20, endPoint y: 66, distance: 21.6
click at [8, 48] on button "button" at bounding box center [7, 48] width 10 height 10
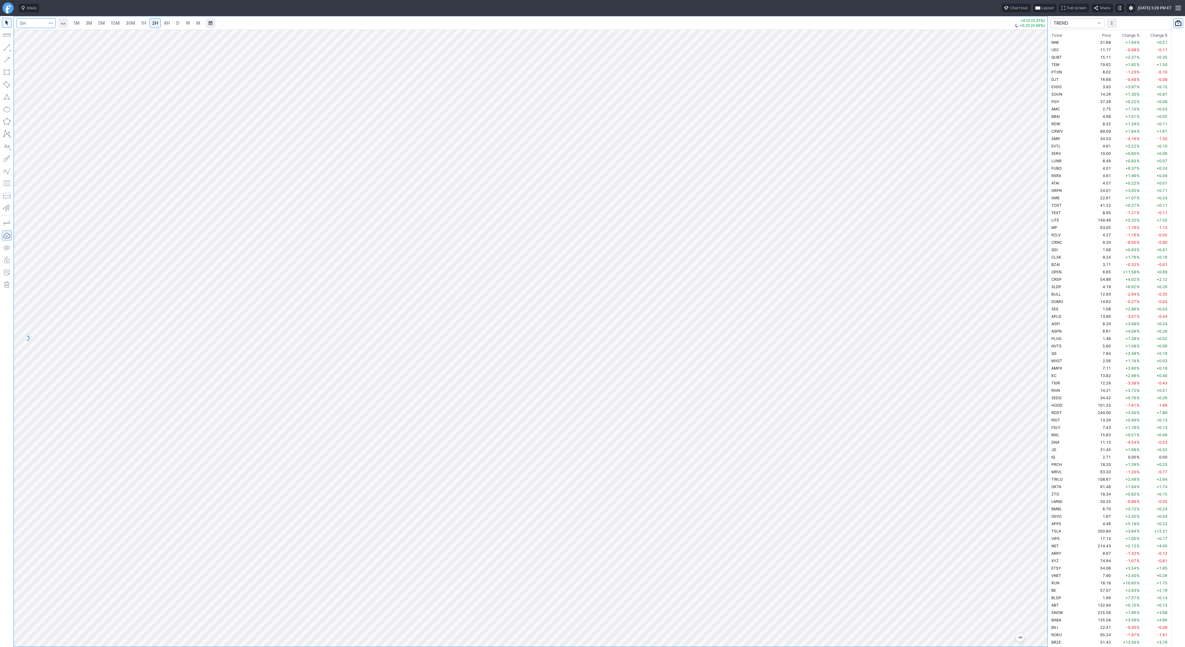
click at [31, 21] on input "Search" at bounding box center [36, 23] width 40 height 10
type input "@es"
click at [34, 34] on span "@ES" at bounding box center [32, 36] width 20 height 5
click at [1022, 362] on div at bounding box center [531, 338] width 1034 height 617
drag, startPoint x: 1047, startPoint y: 417, endPoint x: 1044, endPoint y: 435, distance: 17.7
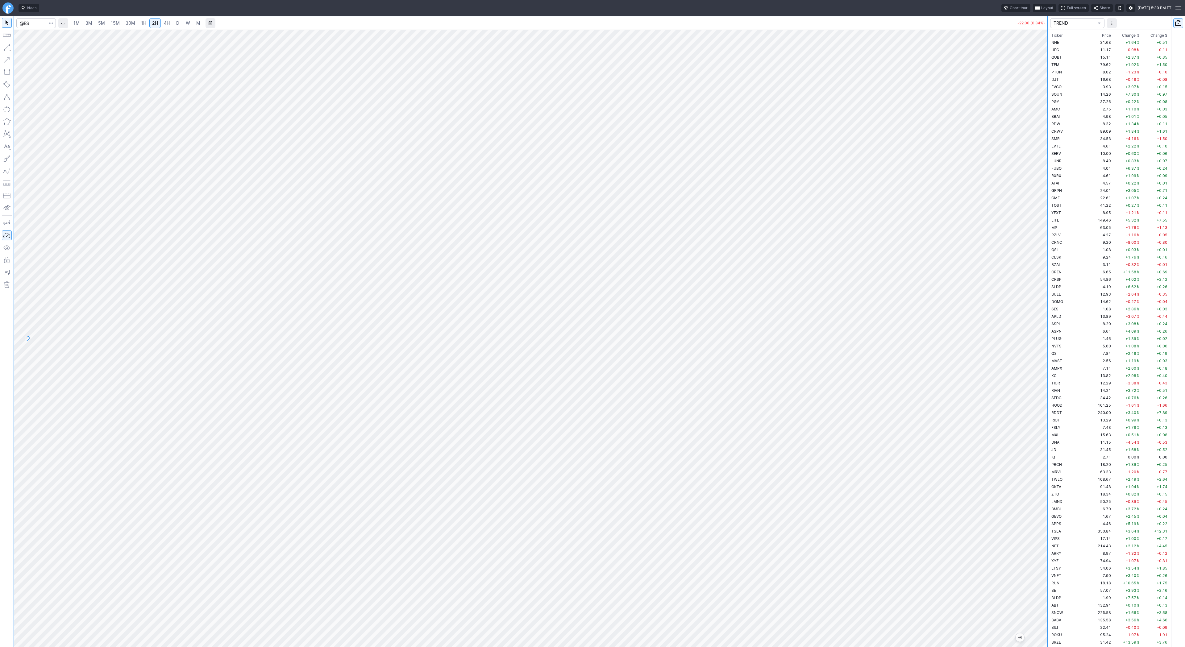
click at [1044, 435] on div at bounding box center [1041, 337] width 13 height 602
click at [40, 25] on input "Search" at bounding box center [36, 23] width 40 height 10
type input "sh"
click at [123, 22] on link "30M" at bounding box center [130, 23] width 15 height 10
click at [101, 23] on span "5M" at bounding box center [101, 22] width 7 height 5
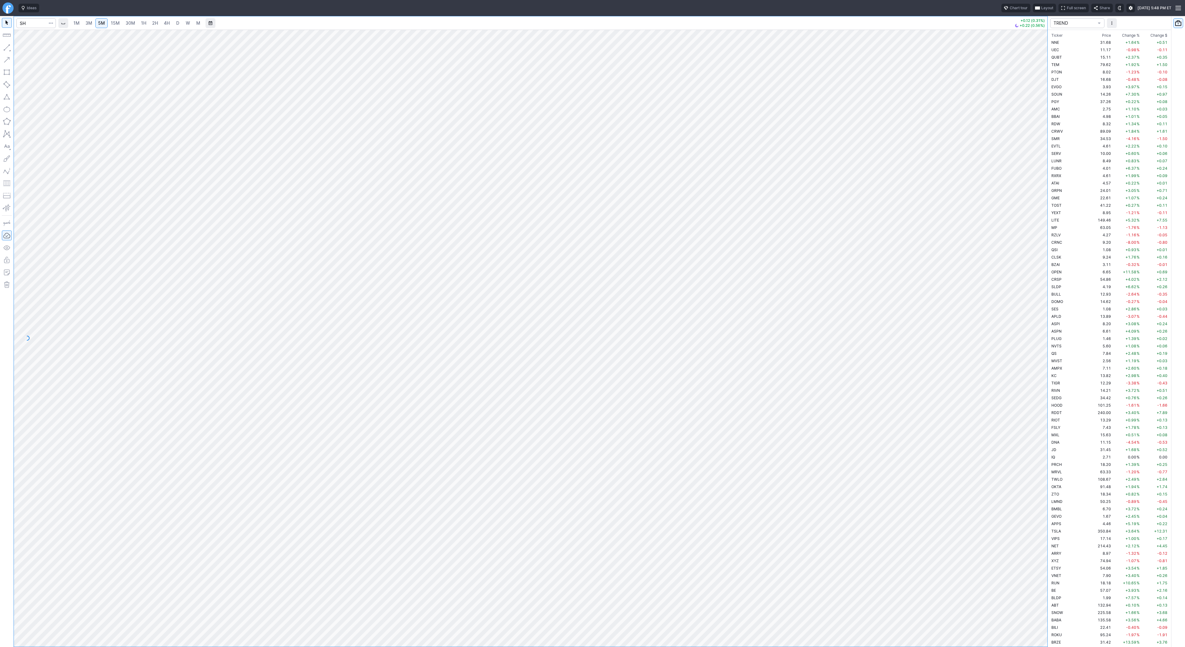
click at [111, 22] on span "15M" at bounding box center [115, 22] width 9 height 5
click at [1030, 455] on div at bounding box center [531, 338] width 1034 height 617
click at [31, 48] on span "Line" at bounding box center [35, 49] width 25 height 6
drag, startPoint x: 1042, startPoint y: 250, endPoint x: 1053, endPoint y: 354, distance: 105.2
click at [1053, 354] on div "1M 3M 5M 15M 30M 1H 2H 4H D W M +0.12 (0.31%) +0.22 (0.56%) TREND Ticker Price …" at bounding box center [592, 331] width 1185 height 631
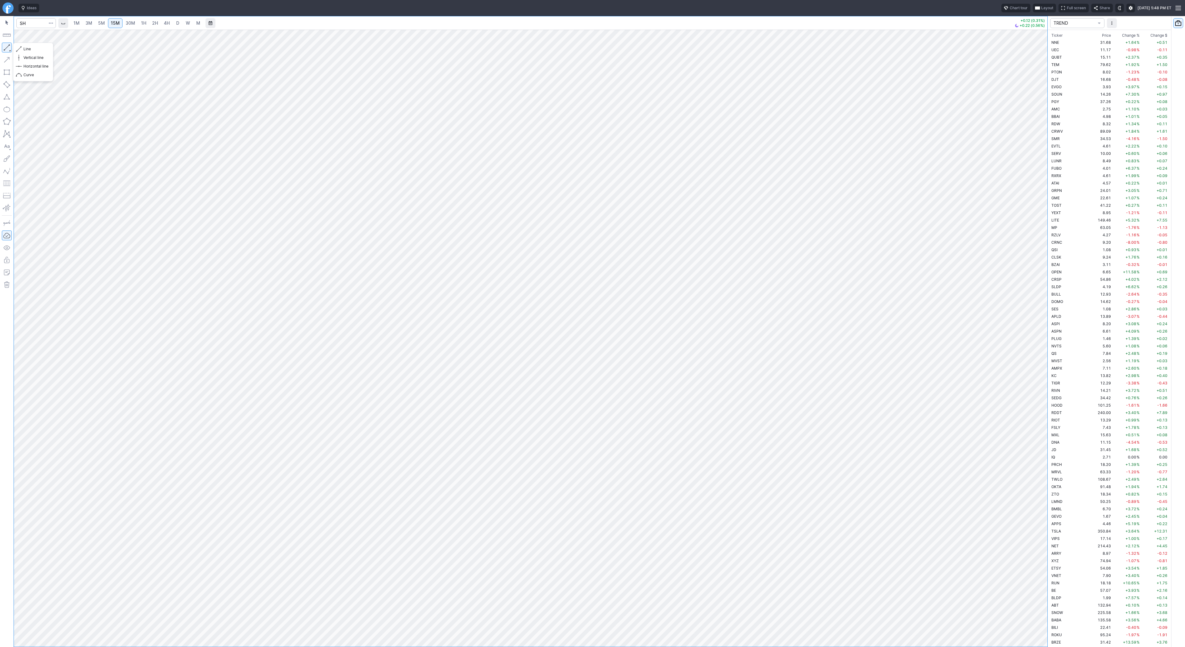
drag, startPoint x: 6, startPoint y: 48, endPoint x: 23, endPoint y: 77, distance: 33.5
click at [6, 50] on button "button" at bounding box center [7, 48] width 10 height 10
click at [124, 24] on link "30M" at bounding box center [130, 23] width 15 height 10
drag, startPoint x: 1043, startPoint y: 289, endPoint x: 1037, endPoint y: 365, distance: 75.9
click at [1049, 371] on div "1M 3M 5M 15M 30M 1H 2H 4H D W M +0.12 (0.31%) +0.22 (0.56%) TREND Ticker Price …" at bounding box center [592, 331] width 1185 height 631
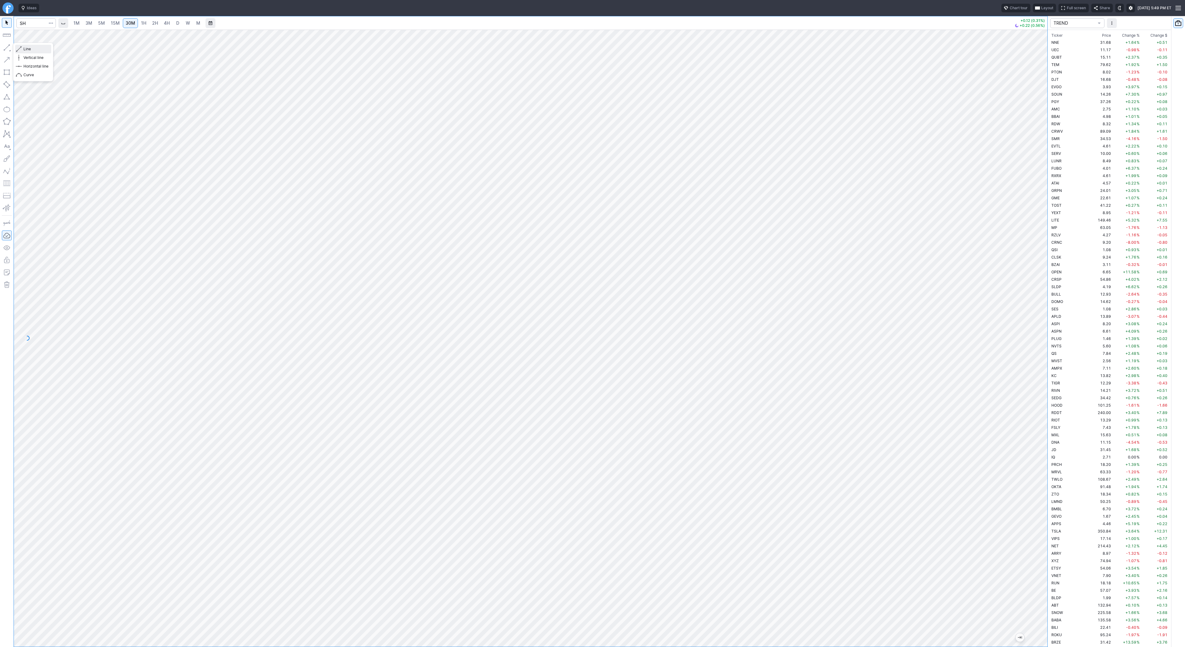
drag, startPoint x: 23, startPoint y: 46, endPoint x: 32, endPoint y: 64, distance: 19.6
click at [23, 48] on button "Line" at bounding box center [33, 49] width 36 height 9
click at [4, 47] on button "button" at bounding box center [7, 48] width 10 height 10
